Goal: Download file/media

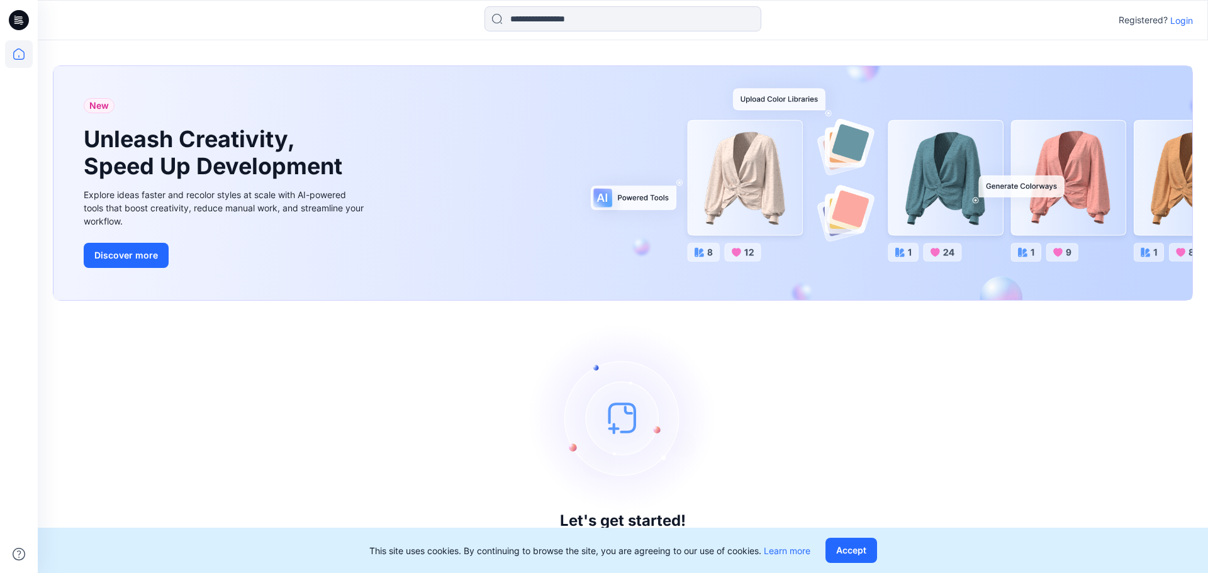
click at [1183, 23] on p "Login" at bounding box center [1181, 20] width 23 height 13
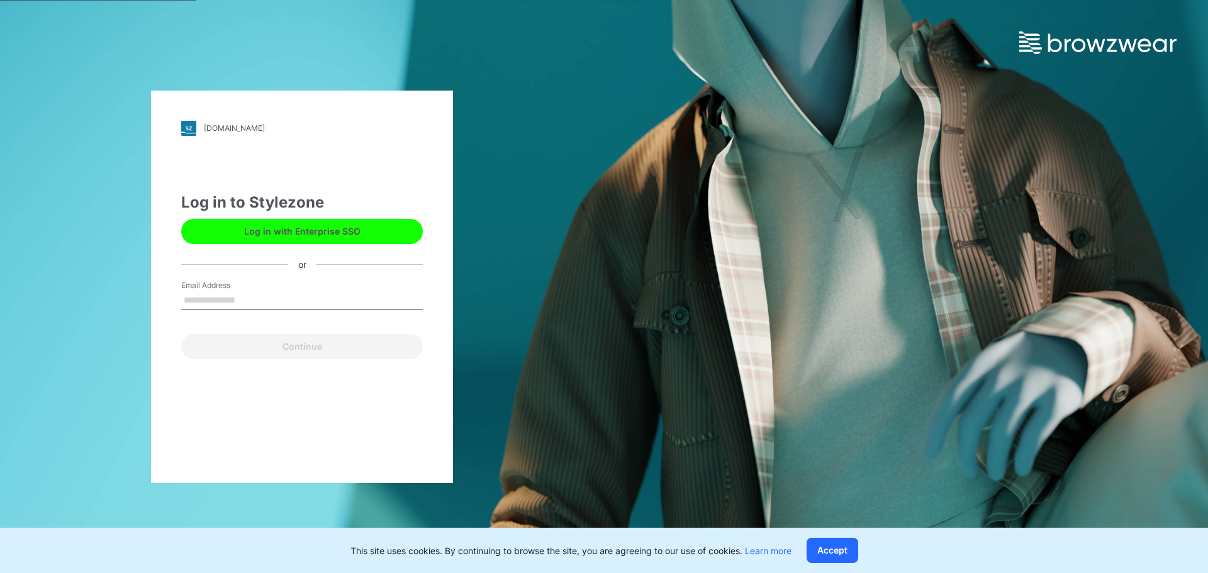
click at [254, 308] on input "Email Address" at bounding box center [302, 300] width 242 height 19
type input "**********"
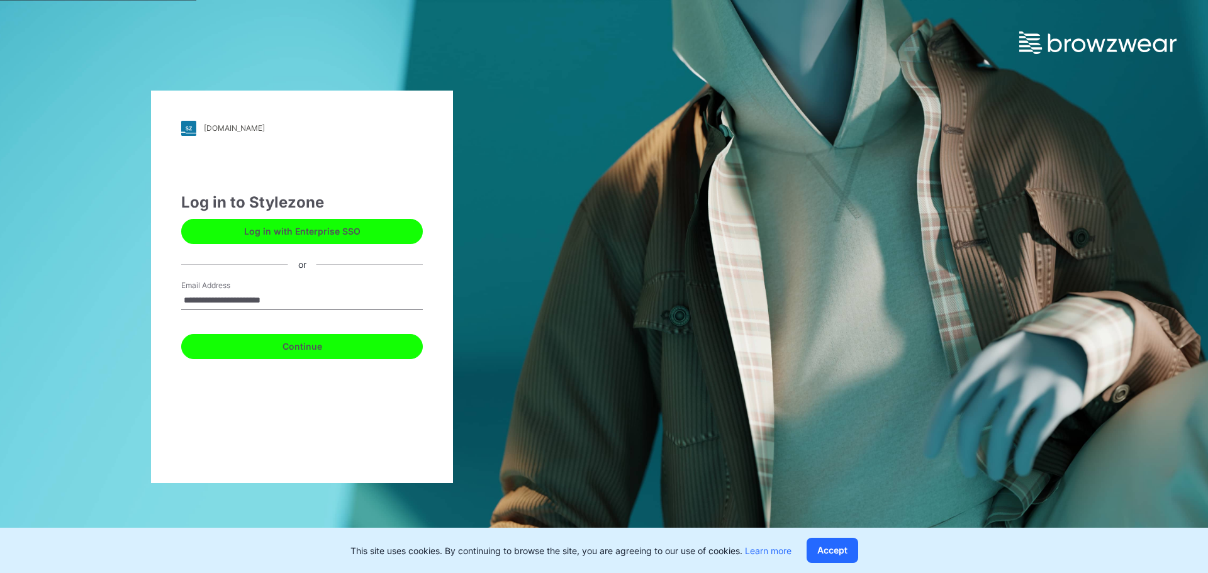
click at [311, 345] on button "Continue" at bounding box center [302, 346] width 242 height 25
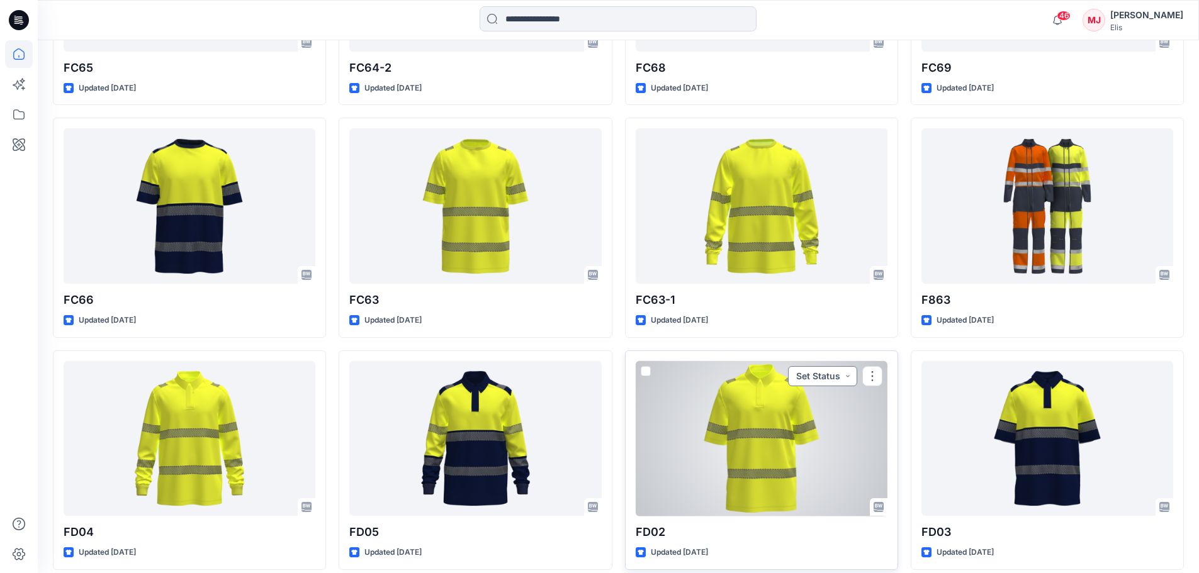
scroll to position [1577, 0]
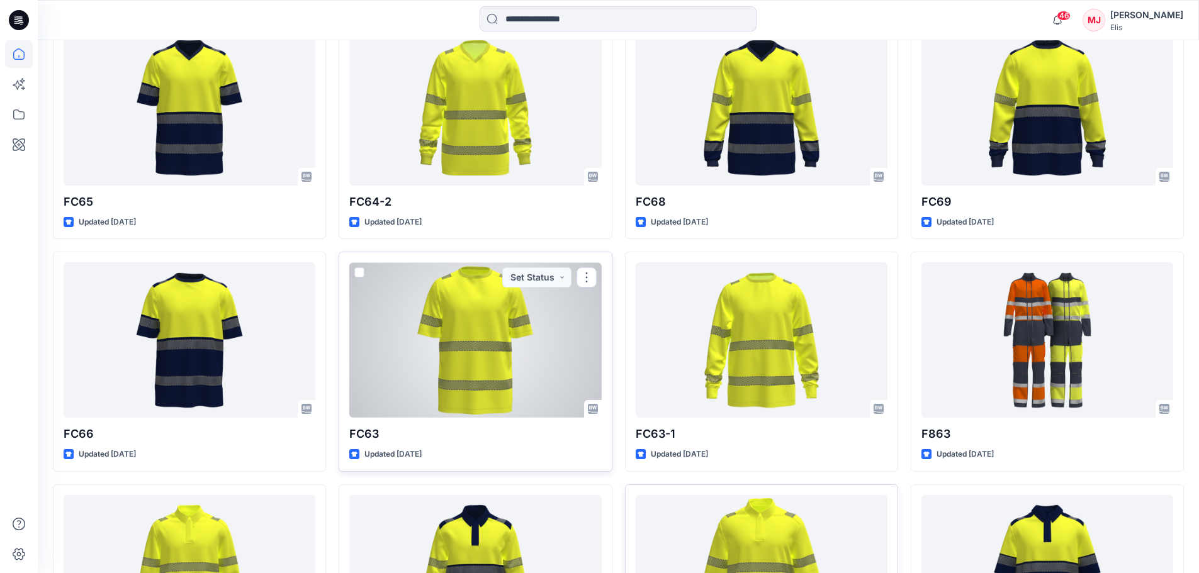
click at [493, 326] on div at bounding box center [475, 339] width 252 height 155
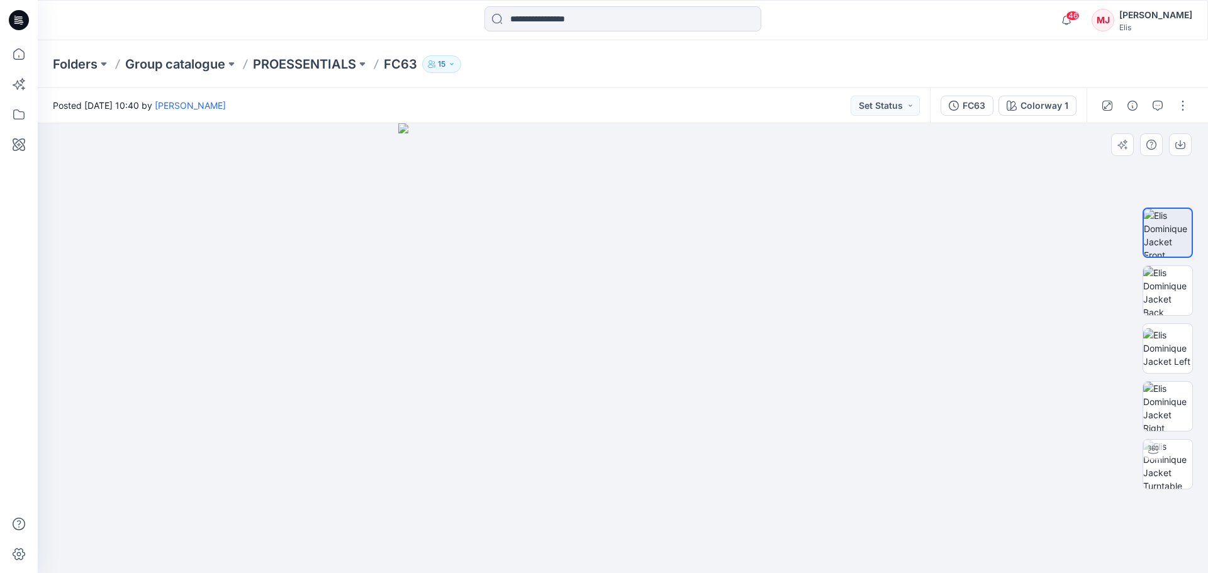
click at [763, 384] on img at bounding box center [623, 348] width 450 height 450
click at [1159, 459] on div at bounding box center [1153, 450] width 20 height 20
drag, startPoint x: 698, startPoint y: 405, endPoint x: 473, endPoint y: 394, distance: 225.5
click at [473, 394] on div at bounding box center [623, 348] width 1170 height 450
drag, startPoint x: 711, startPoint y: 388, endPoint x: 589, endPoint y: 383, distance: 122.2
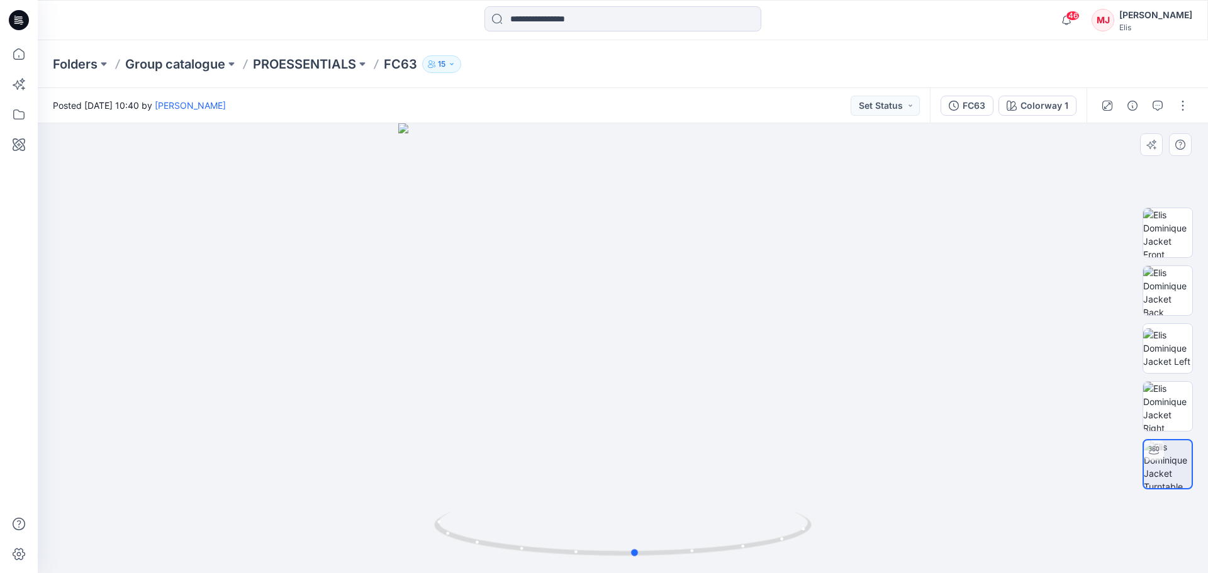
click at [589, 383] on div at bounding box center [623, 348] width 1170 height 450
click at [1176, 105] on button "button" at bounding box center [1183, 106] width 20 height 20
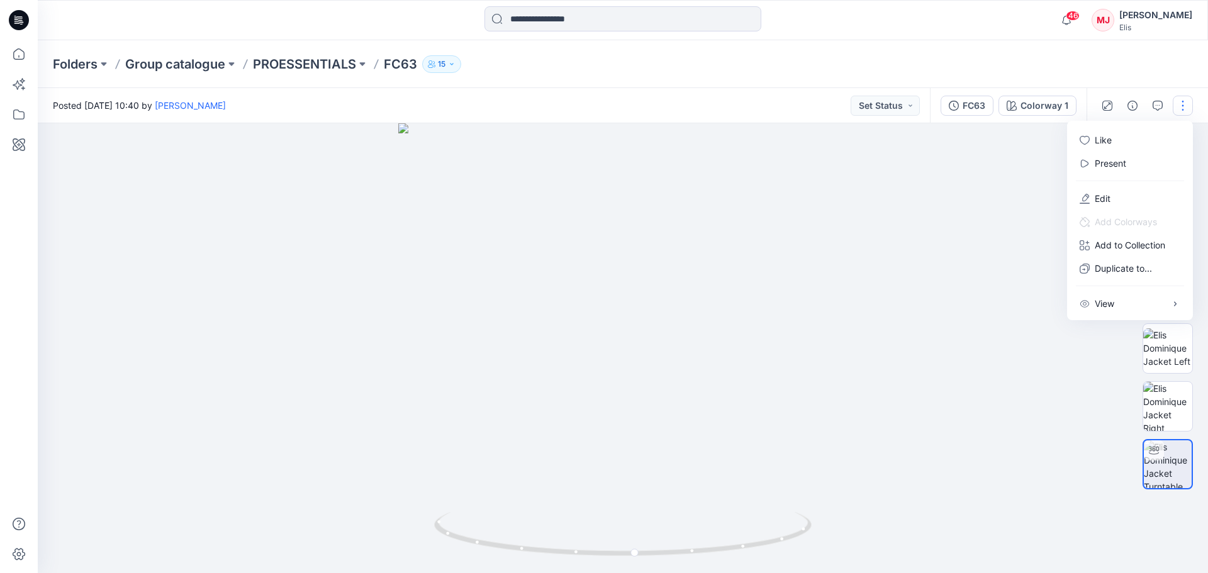
click at [939, 242] on div at bounding box center [623, 348] width 1170 height 450
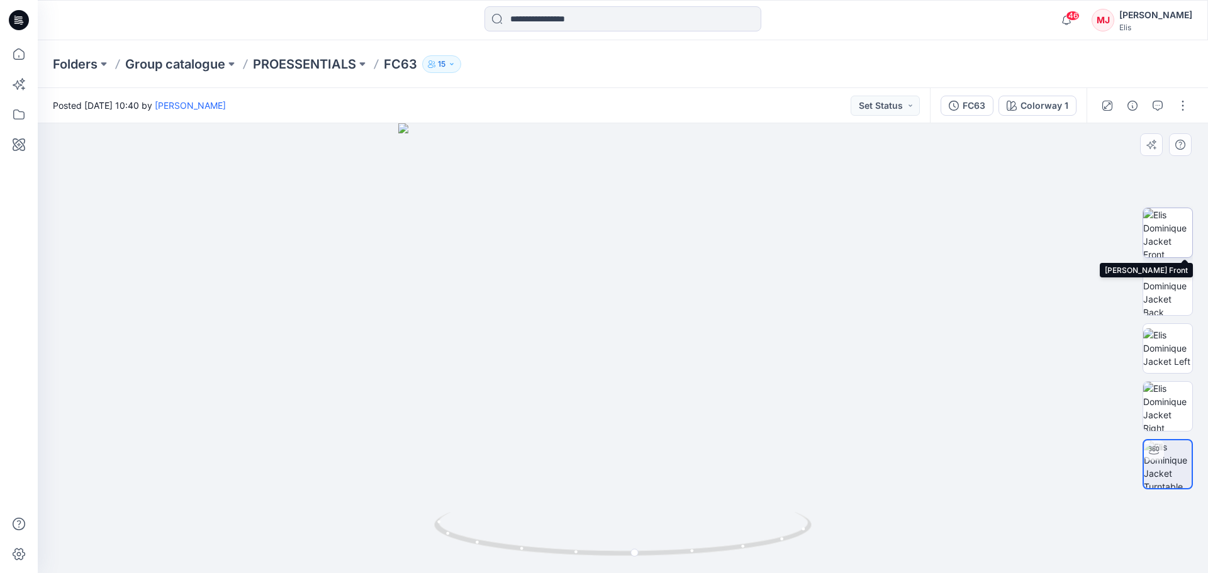
click at [1172, 237] on img at bounding box center [1167, 232] width 49 height 49
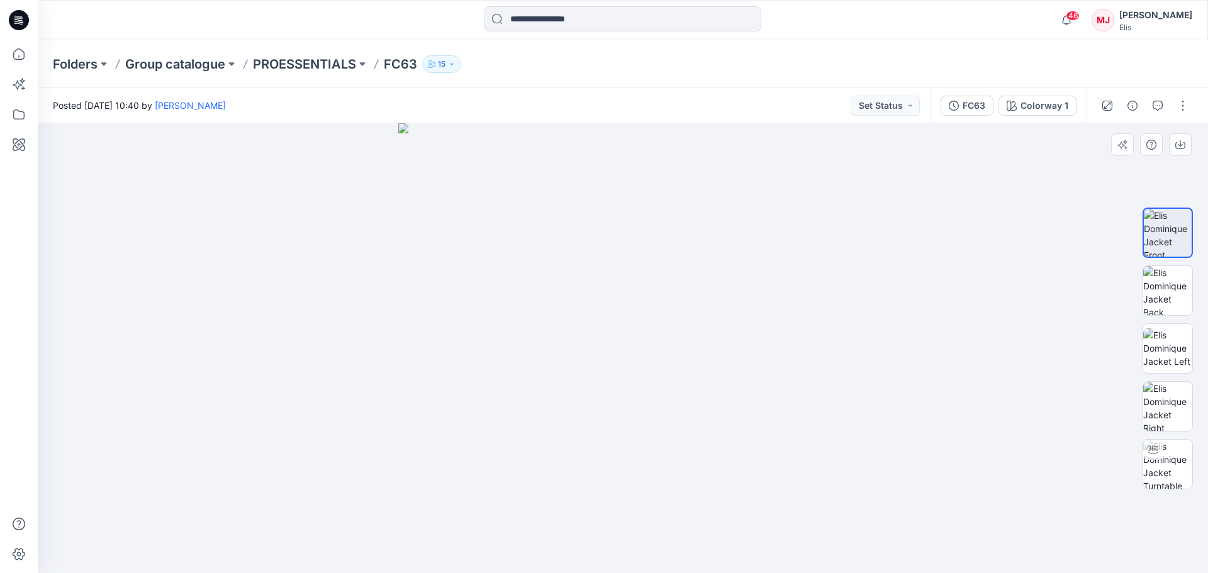
click at [988, 187] on div at bounding box center [623, 348] width 1170 height 450
click at [1058, 106] on div "Colorway 1" at bounding box center [1045, 106] width 48 height 14
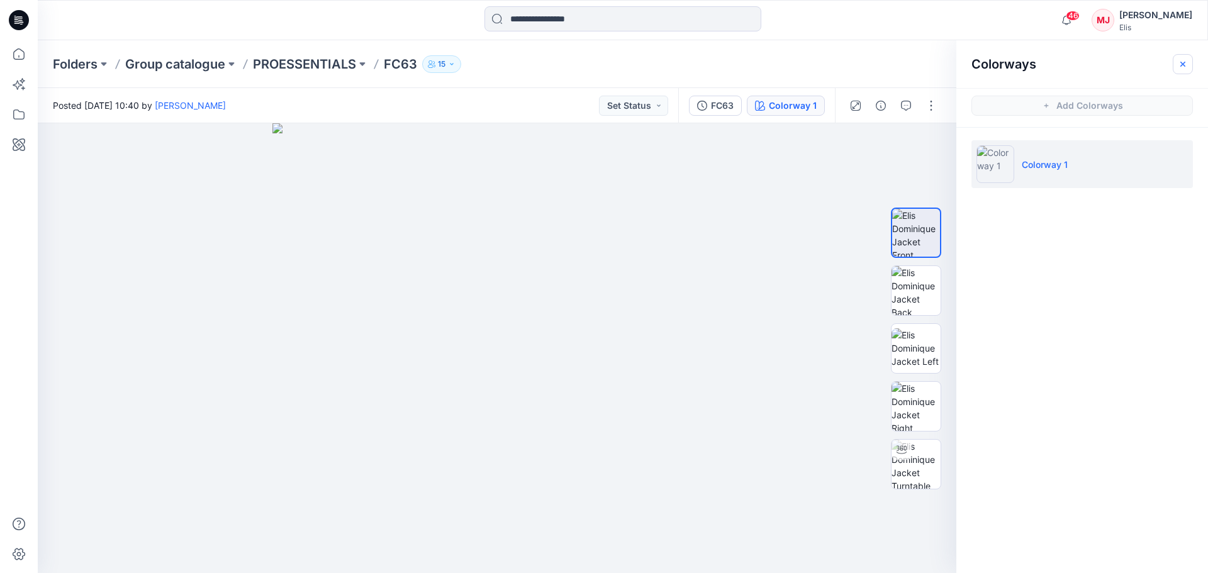
click at [1187, 67] on icon "button" at bounding box center [1183, 64] width 10 height 10
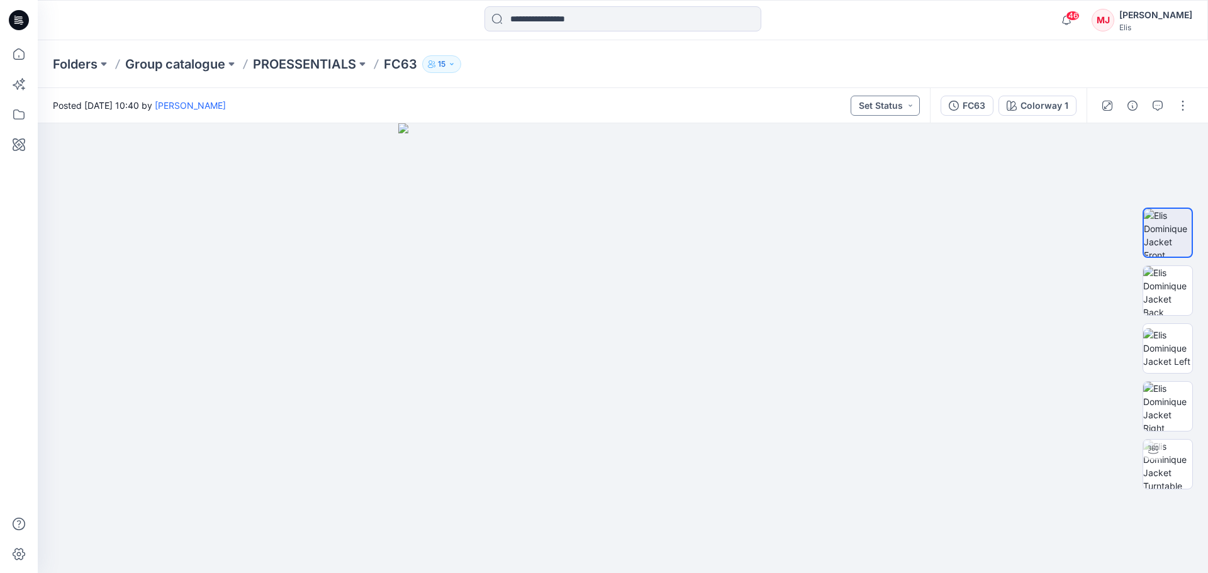
click at [873, 108] on button "Set Status" at bounding box center [885, 106] width 69 height 20
click at [768, 152] on img at bounding box center [623, 348] width 450 height 450
click at [1179, 103] on button "button" at bounding box center [1183, 106] width 20 height 20
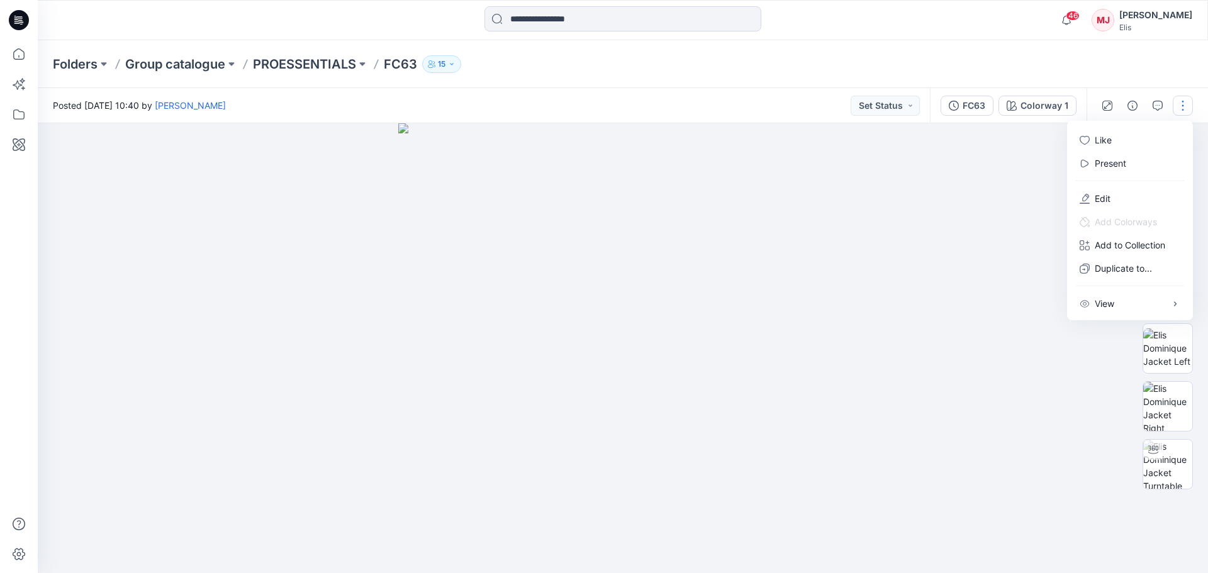
click at [927, 291] on div at bounding box center [623, 348] width 1170 height 450
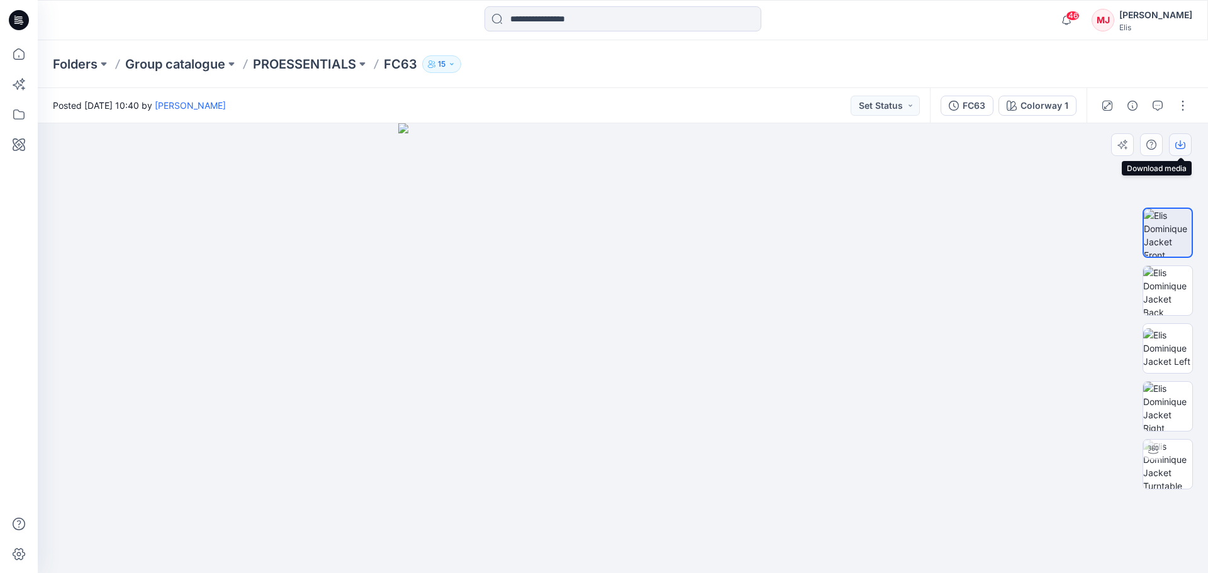
click at [1179, 143] on icon "button" at bounding box center [1180, 145] width 10 height 10
click at [1004, 235] on div at bounding box center [623, 348] width 1170 height 450
click at [1135, 103] on button "button" at bounding box center [1132, 106] width 20 height 20
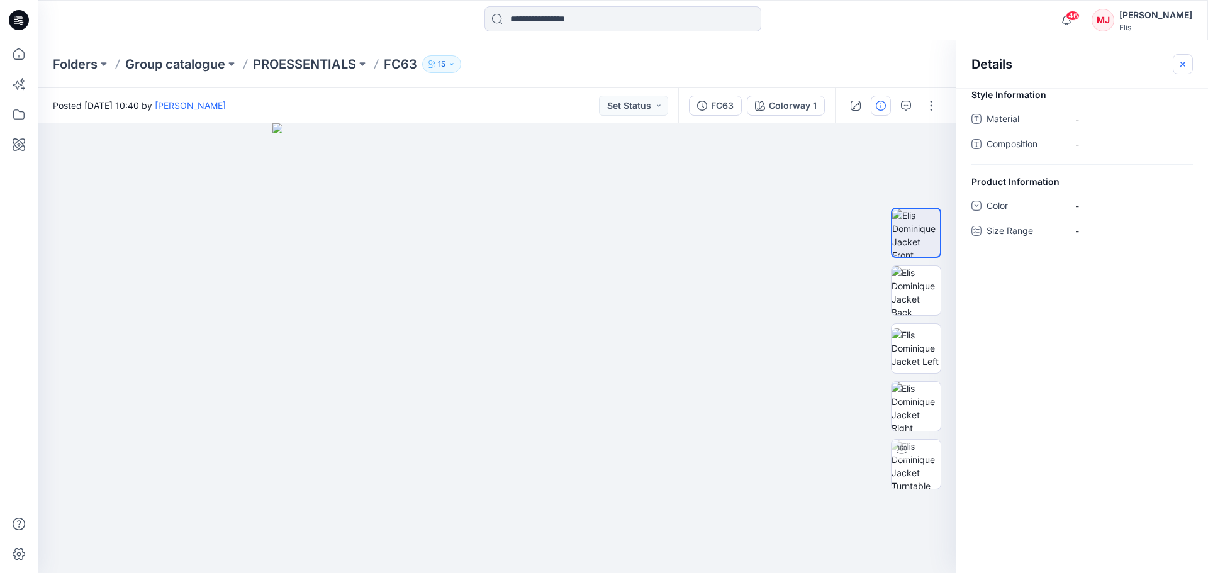
click at [1181, 63] on icon "button" at bounding box center [1183, 64] width 10 height 10
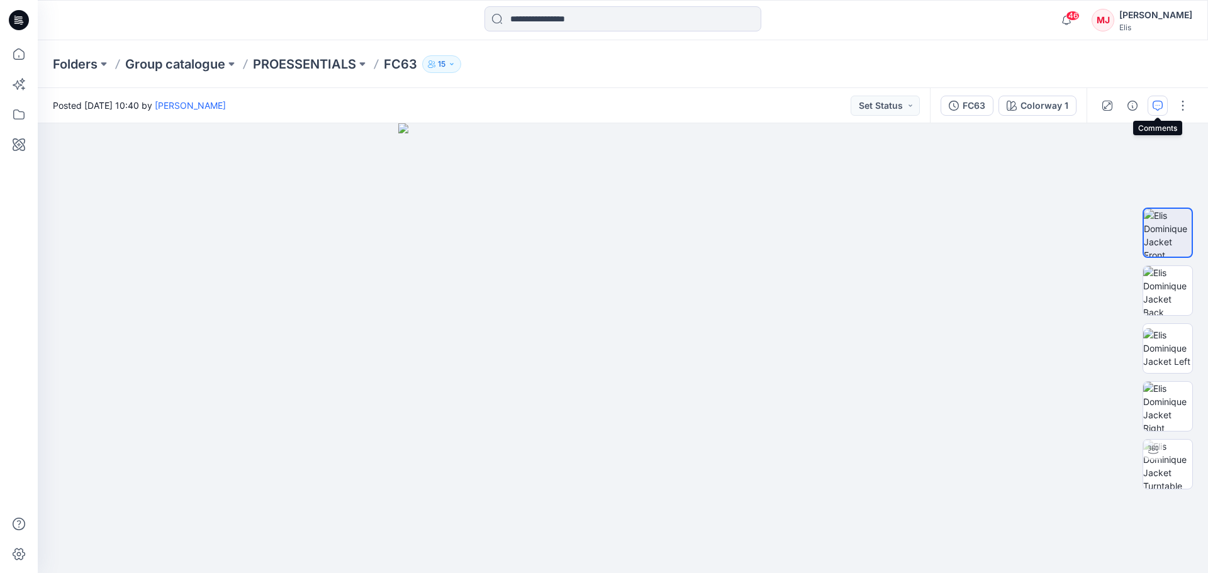
click at [1156, 103] on icon "button" at bounding box center [1158, 106] width 10 height 10
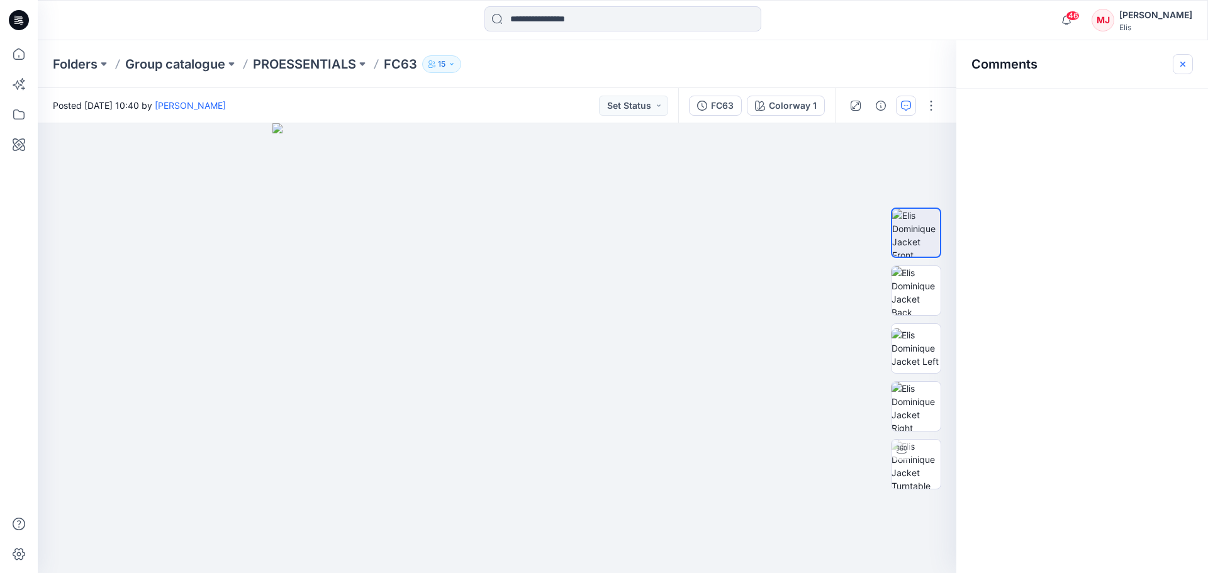
click at [1183, 63] on icon "button" at bounding box center [1182, 63] width 5 height 5
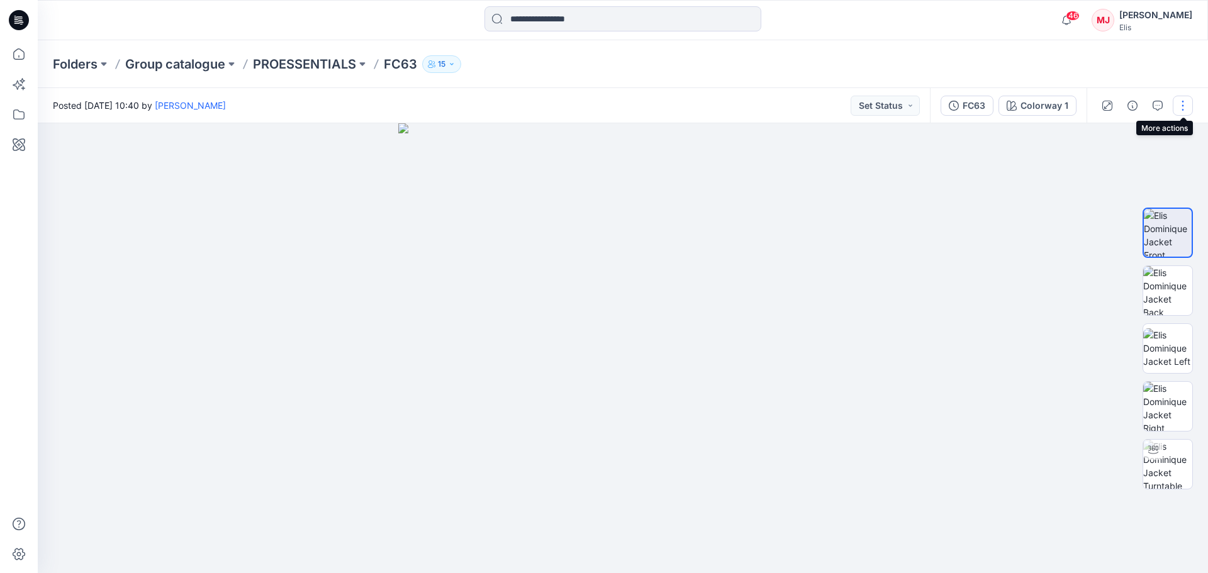
click at [1178, 109] on button "button" at bounding box center [1183, 106] width 20 height 20
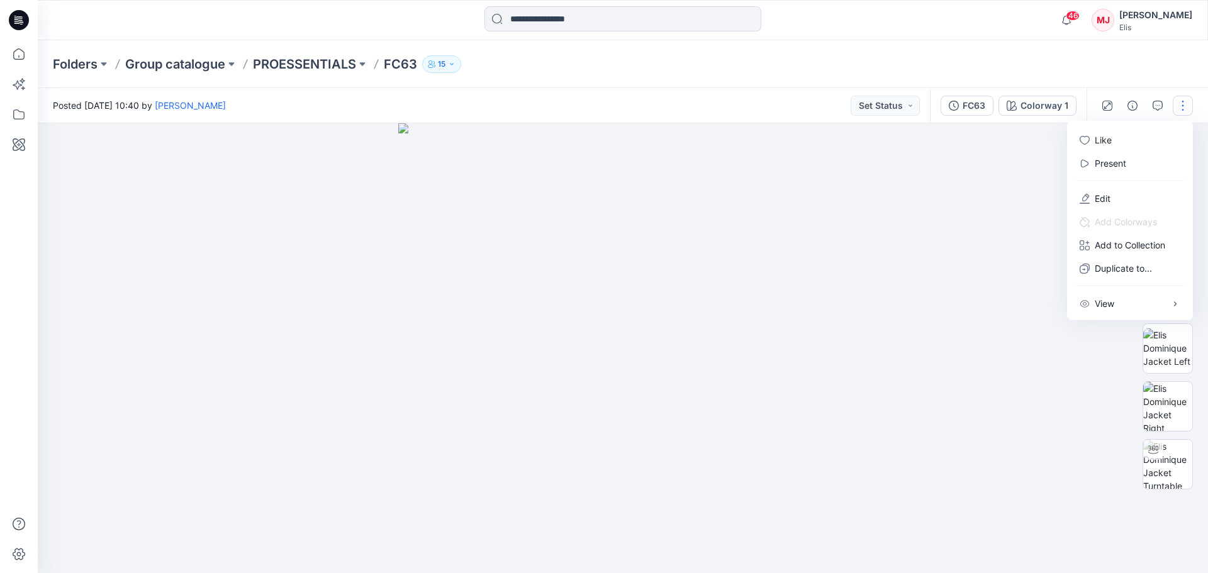
click at [1029, 207] on div at bounding box center [623, 348] width 1170 height 450
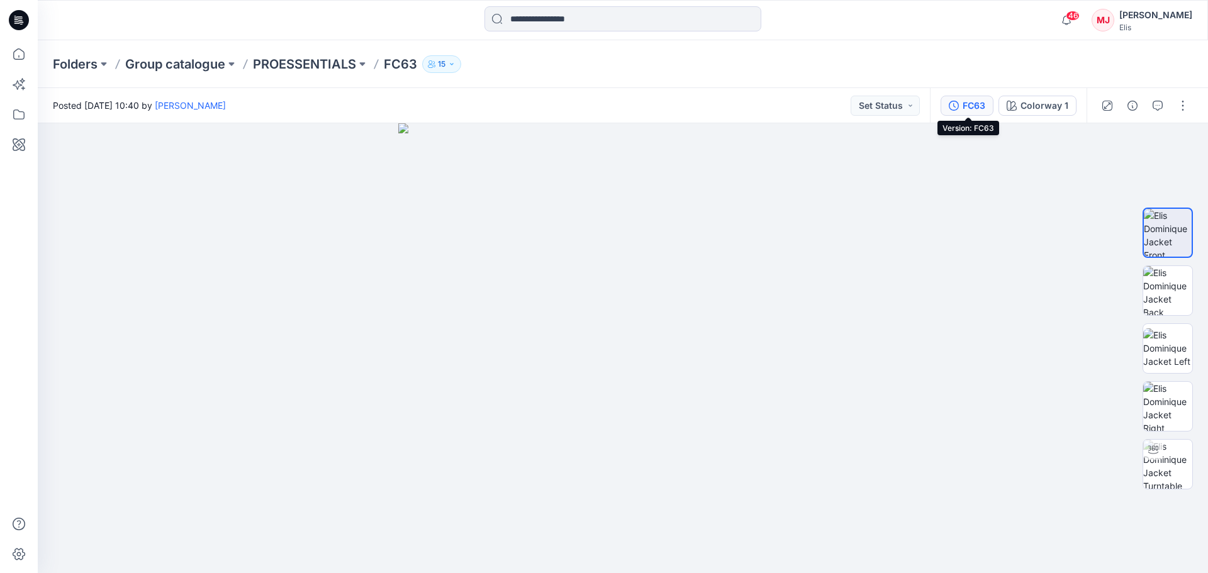
click at [967, 101] on div "FC63" at bounding box center [974, 106] width 23 height 14
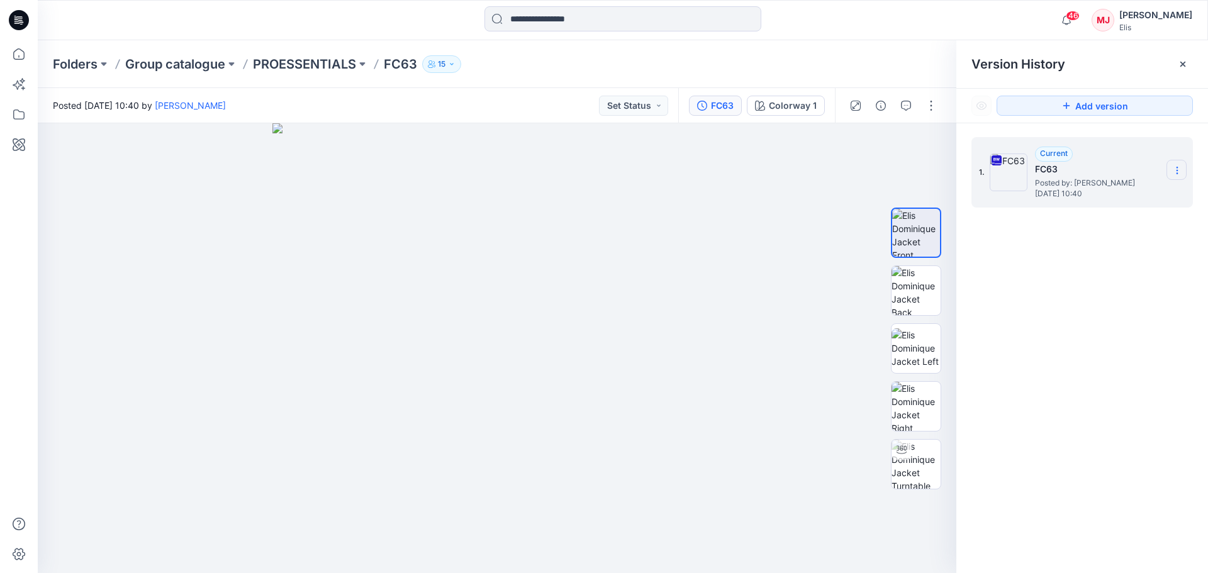
click at [1177, 171] on icon at bounding box center [1177, 171] width 1 height 1
click at [1112, 192] on span "Download Source BW File" at bounding box center [1113, 194] width 105 height 15
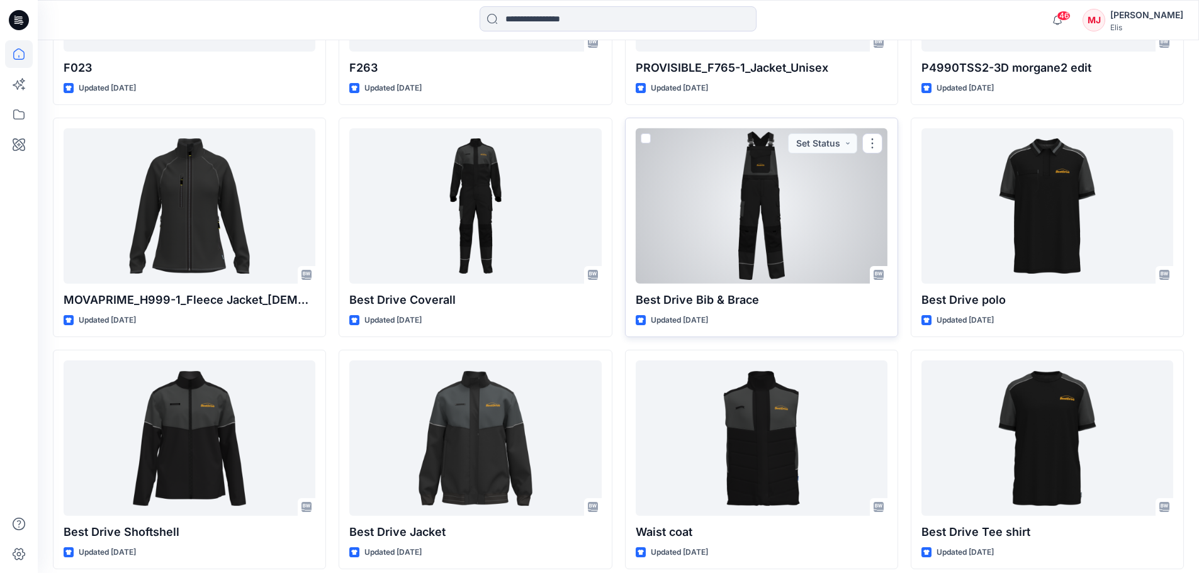
scroll to position [2646, 0]
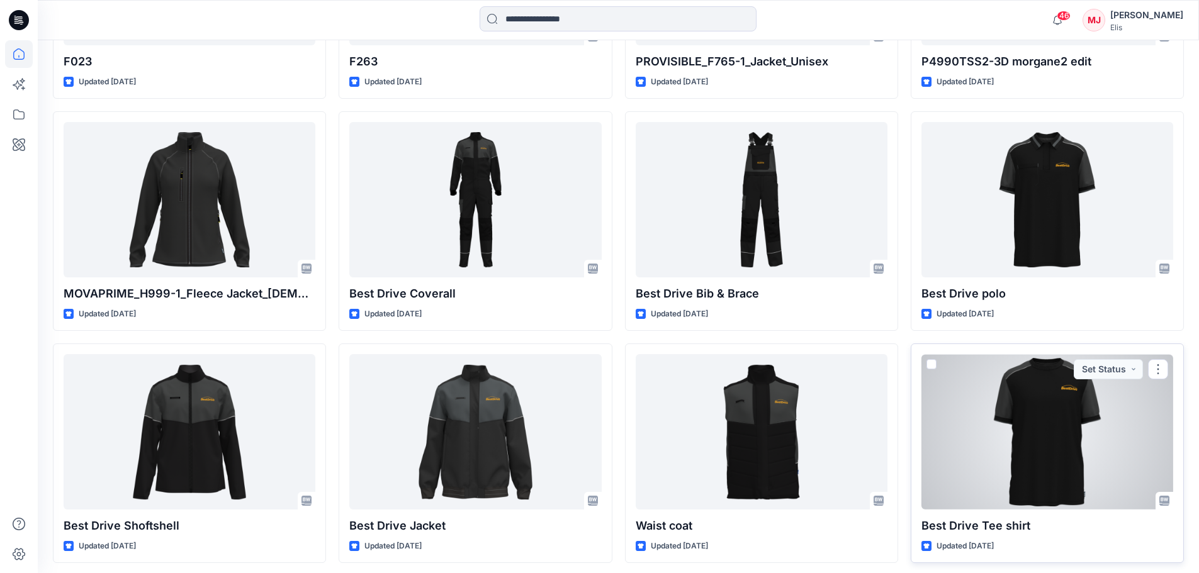
click at [1082, 437] on div at bounding box center [1047, 431] width 252 height 155
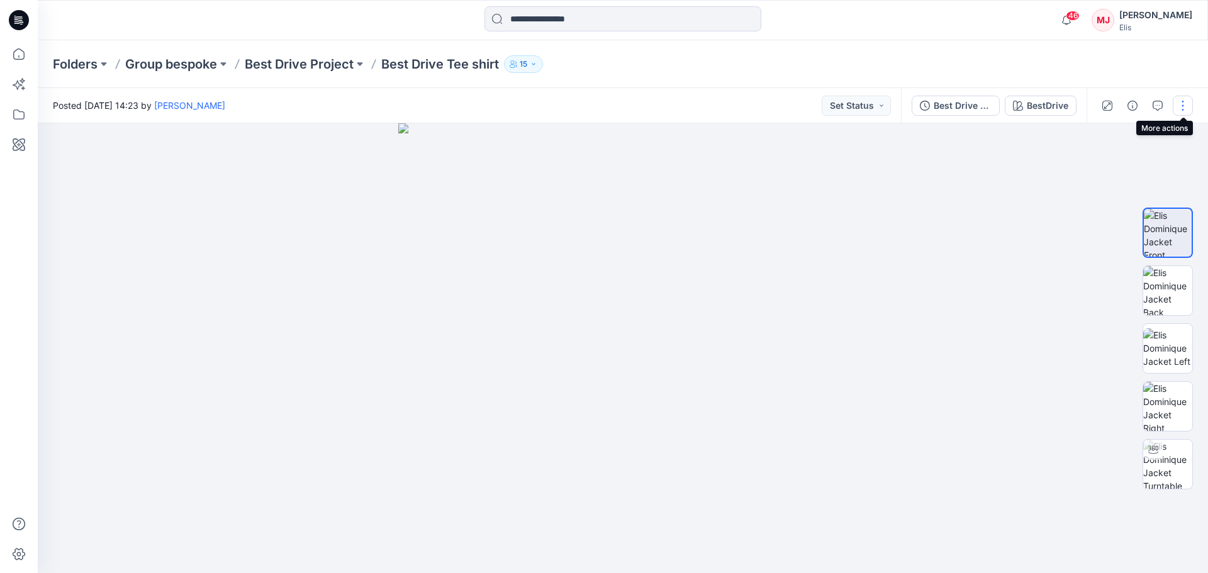
click at [1180, 108] on button "button" at bounding box center [1183, 106] width 20 height 20
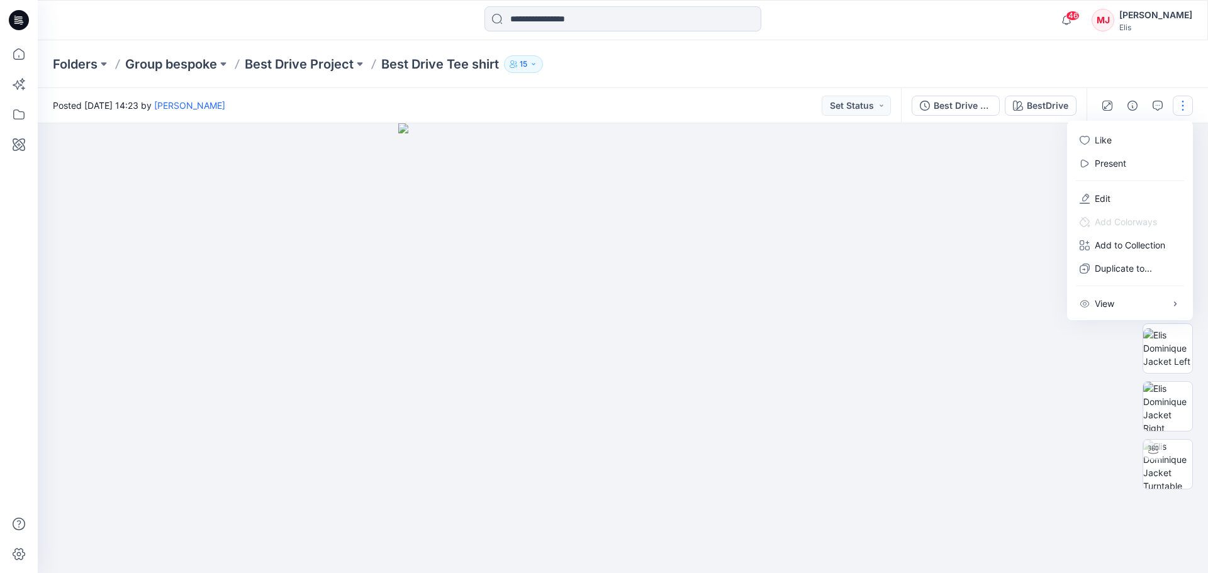
click at [1180, 108] on button "button" at bounding box center [1183, 106] width 20 height 20
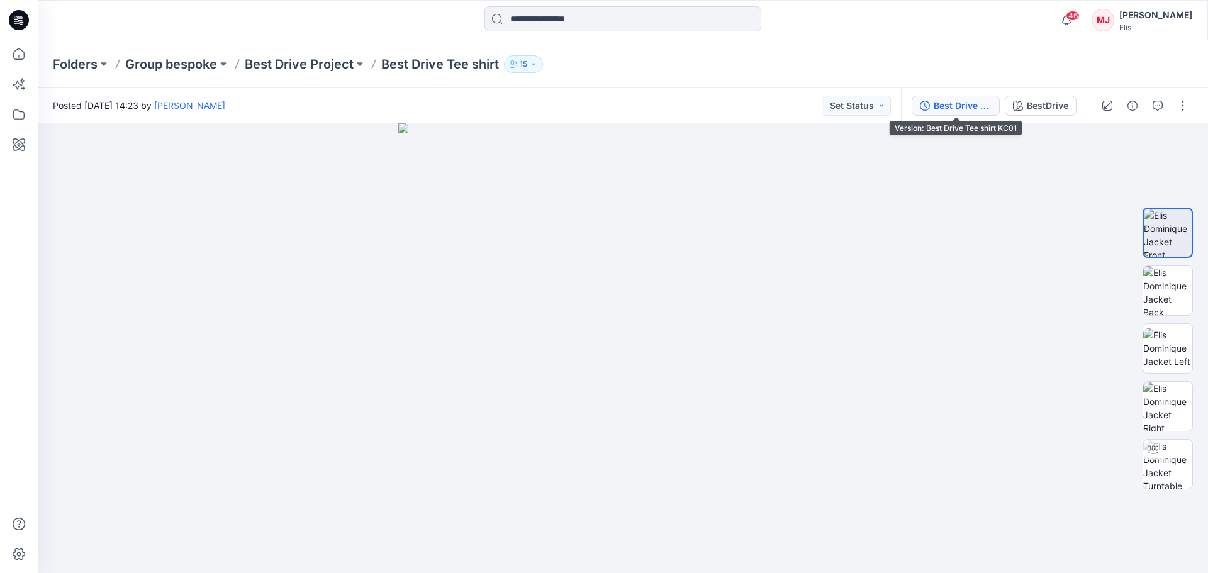
click at [985, 108] on div "Best Drive Tee shirt KC01" at bounding box center [963, 106] width 58 height 14
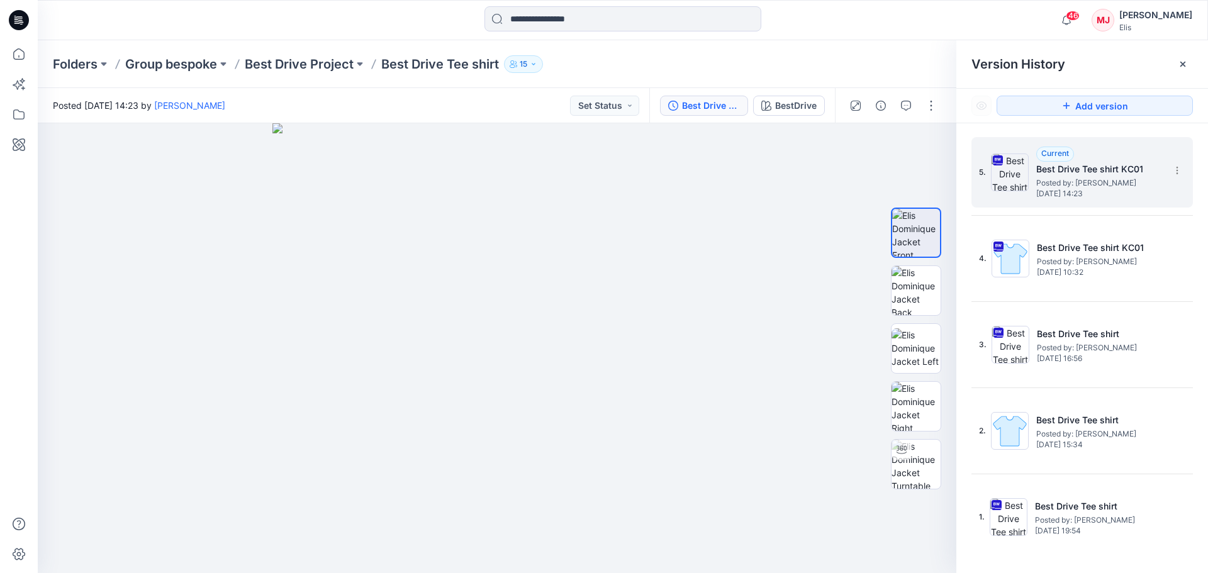
click at [1118, 169] on h5 "Best Drive Tee shirt KC01" at bounding box center [1099, 169] width 126 height 15
click at [1179, 171] on icon at bounding box center [1177, 170] width 10 height 10
click at [1146, 199] on span "Download Source BW File" at bounding box center [1113, 194] width 105 height 15
